Goal: Transaction & Acquisition: Purchase product/service

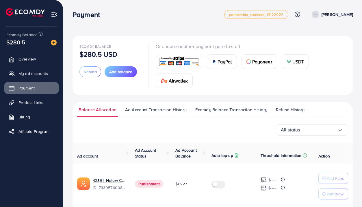
click at [161, 16] on div "Payment" at bounding box center [149, 14] width 152 height 8
click at [170, 21] on div "Payment partnership_standard_[PHONE_NUMBER] Help Center Contact Support Plans a…" at bounding box center [213, 14] width 281 height 16
click at [115, 72] on span "Add balance" at bounding box center [120, 72] width 23 height 6
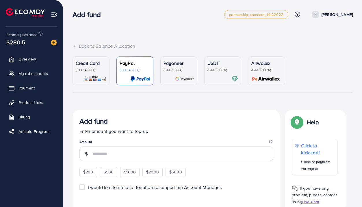
click at [93, 70] on p "(Fee: 4.00%)" at bounding box center [91, 70] width 31 height 5
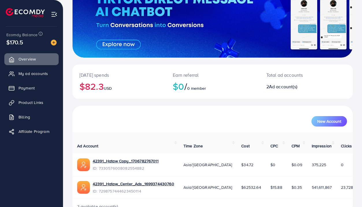
scroll to position [73, 0]
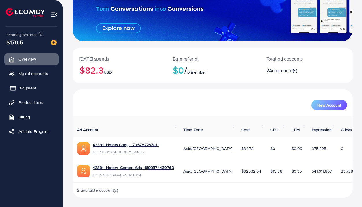
click at [25, 89] on span "Payment" at bounding box center [28, 88] width 16 height 6
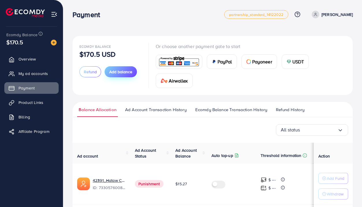
click at [124, 74] on span "Add balance" at bounding box center [120, 72] width 23 height 6
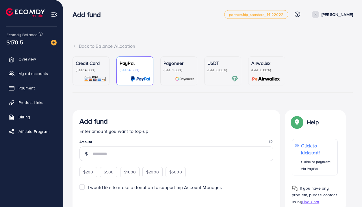
click at [97, 67] on div "Credit Card (Fee: 4.00%)" at bounding box center [91, 66] width 31 height 13
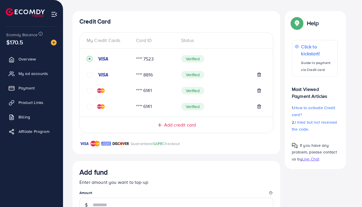
scroll to position [58, 0]
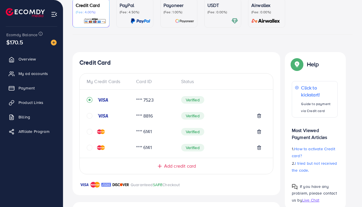
click at [324, 34] on ul "Credit Card (Fee: 4.00%) PayPal (Fee: 4.50%) Payoneer (Fee: 1.00%) USDT (Fee: 0…" at bounding box center [213, 17] width 281 height 36
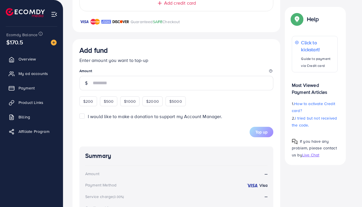
scroll to position [231, 0]
